Goal: Task Accomplishment & Management: Manage account settings

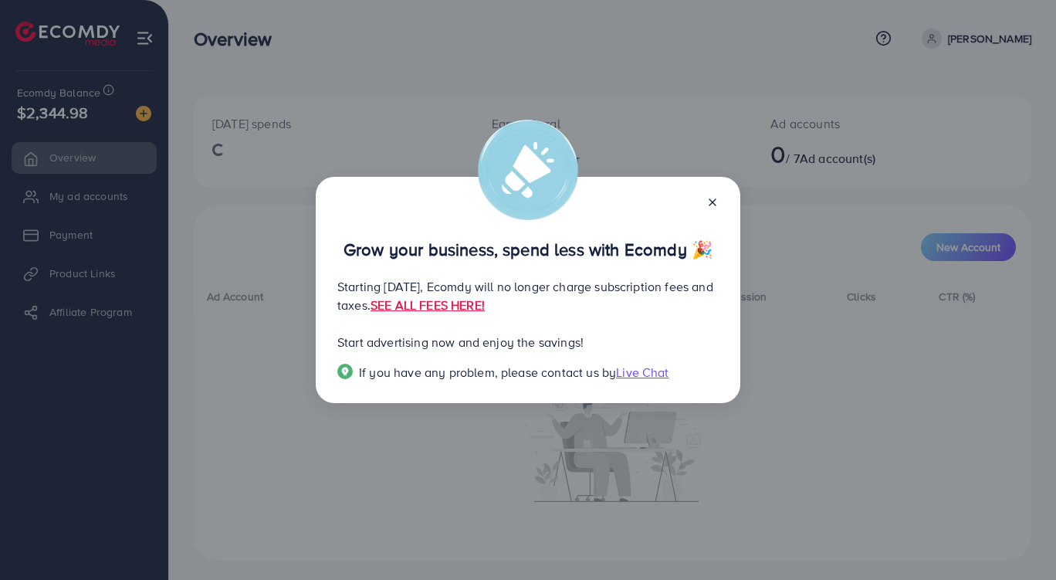
click at [713, 202] on line at bounding box center [712, 202] width 6 height 6
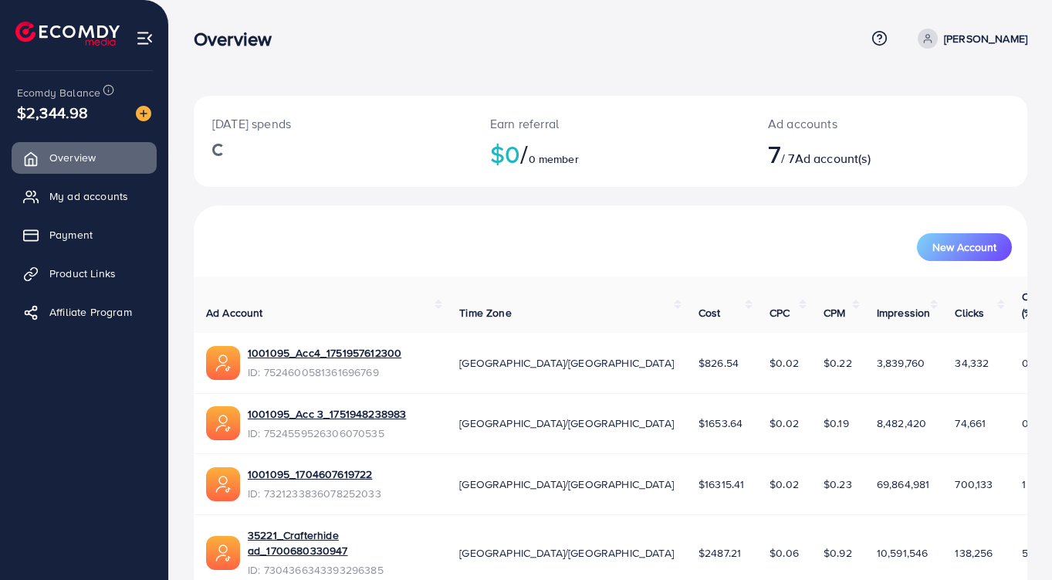
click at [111, 192] on span "My ad accounts" at bounding box center [88, 195] width 79 height 15
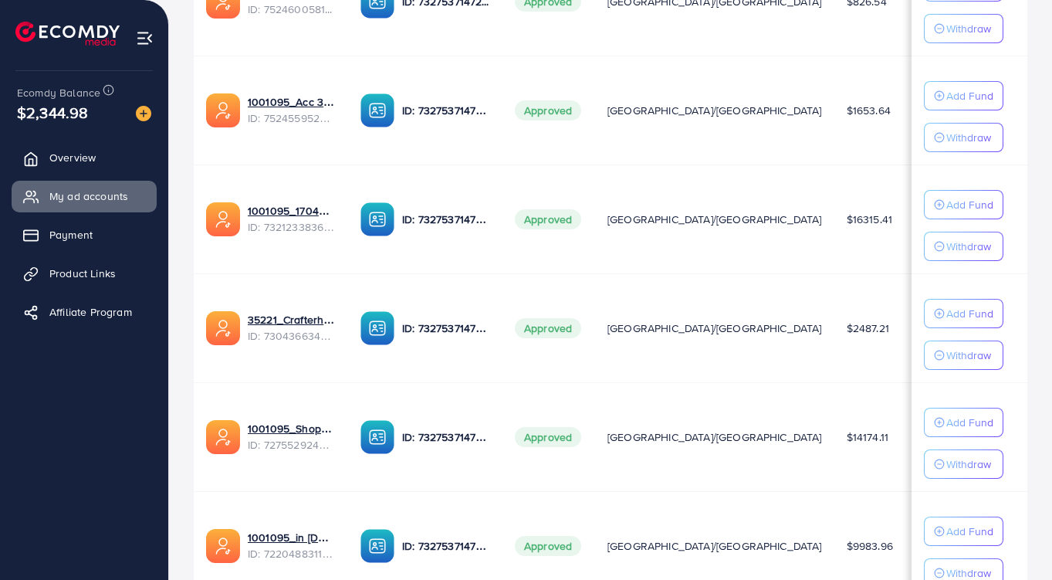
scroll to position [670, 0]
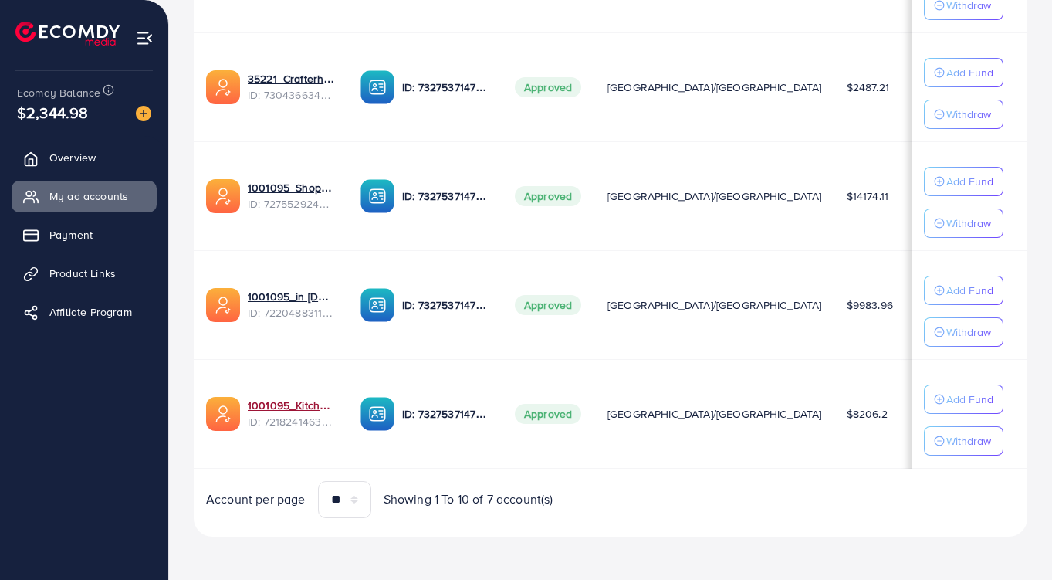
click at [281, 398] on link "1001095_Kitchenlyst_1680641549988" at bounding box center [292, 405] width 88 height 15
click at [291, 295] on link "1001095_in [DOMAIN_NAME]_1681150971525" at bounding box center [292, 296] width 88 height 15
click at [294, 184] on link "1001095_Shopping Center" at bounding box center [292, 187] width 88 height 15
click at [288, 78] on link "35221_Crafterhide ad_1700680330947" at bounding box center [292, 78] width 88 height 15
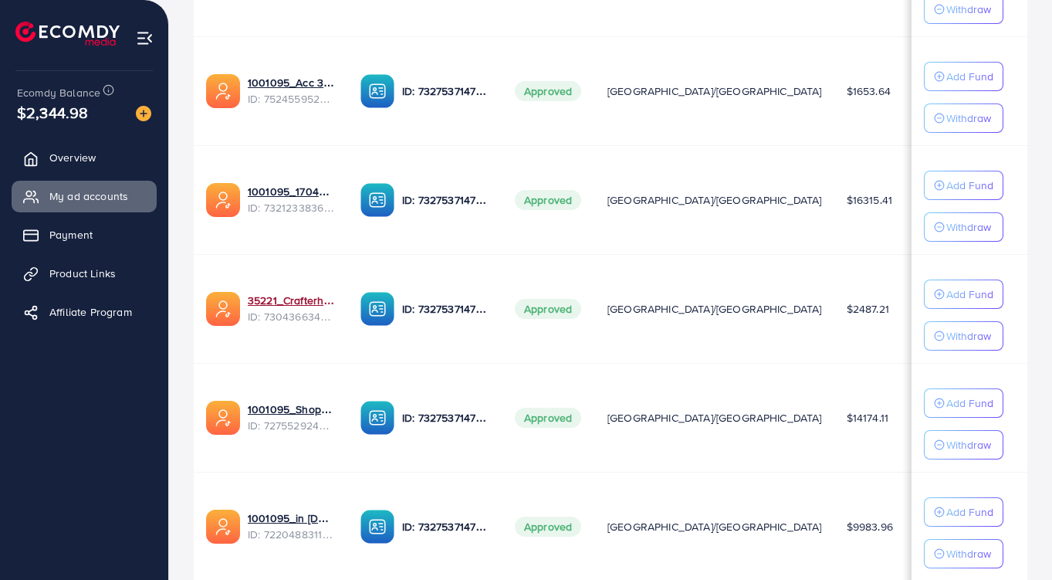
scroll to position [452, 0]
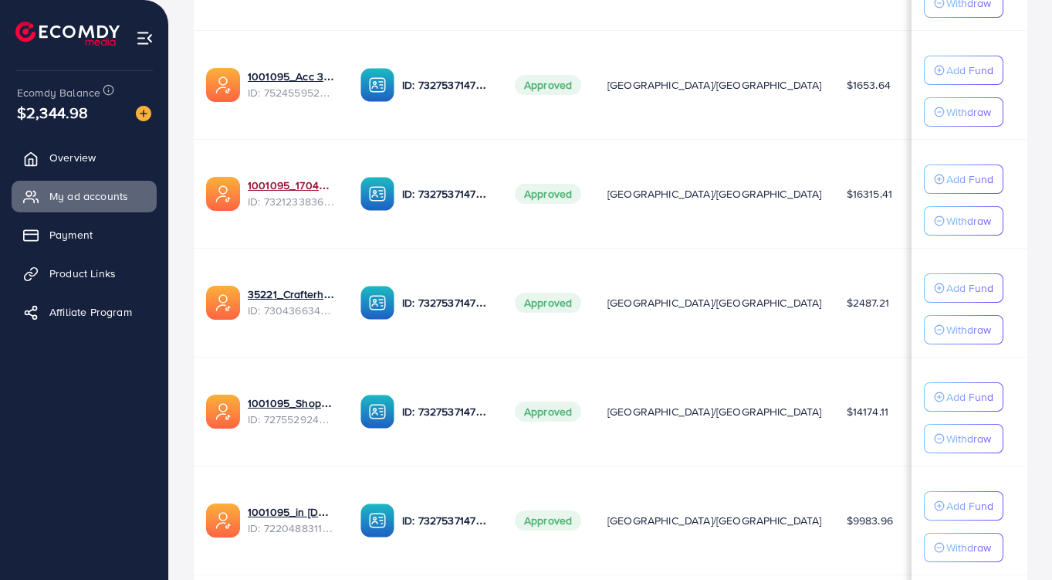
click at [289, 188] on link "1001095_1704607619722" at bounding box center [292, 185] width 88 height 15
